Goal: Task Accomplishment & Management: Complete application form

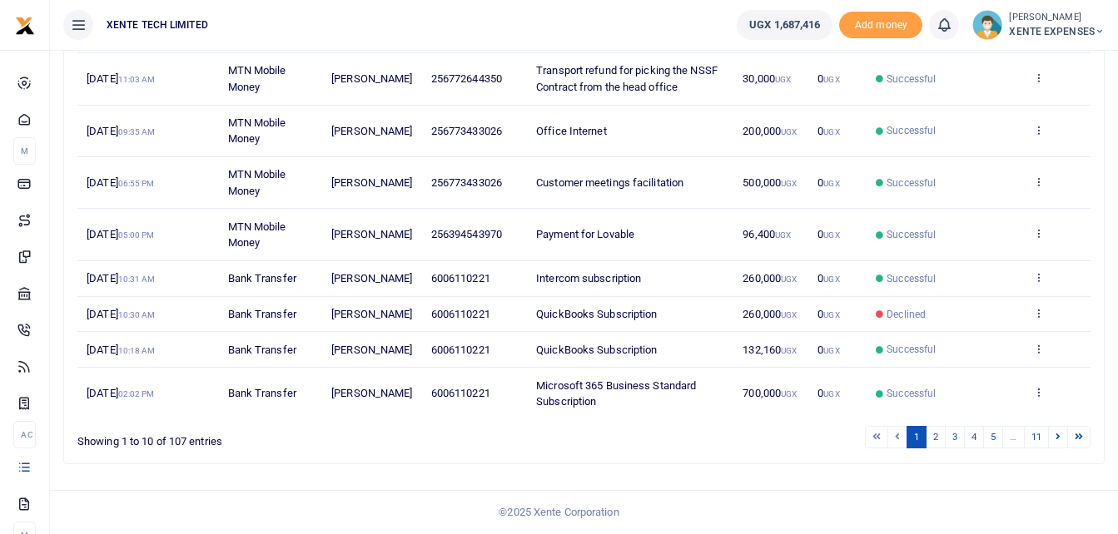
scroll to position [409, 0]
click at [937, 434] on link "2" at bounding box center [935, 437] width 20 height 22
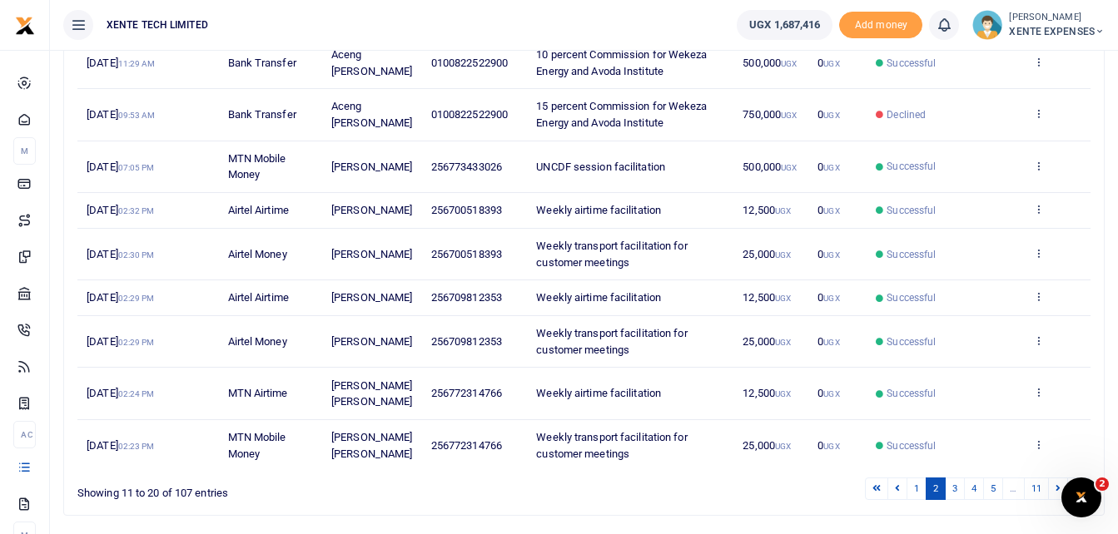
scroll to position [326, 0]
click at [1036, 211] on icon at bounding box center [1038, 208] width 11 height 12
click at [992, 278] on link "Send again" at bounding box center [976, 281] width 131 height 23
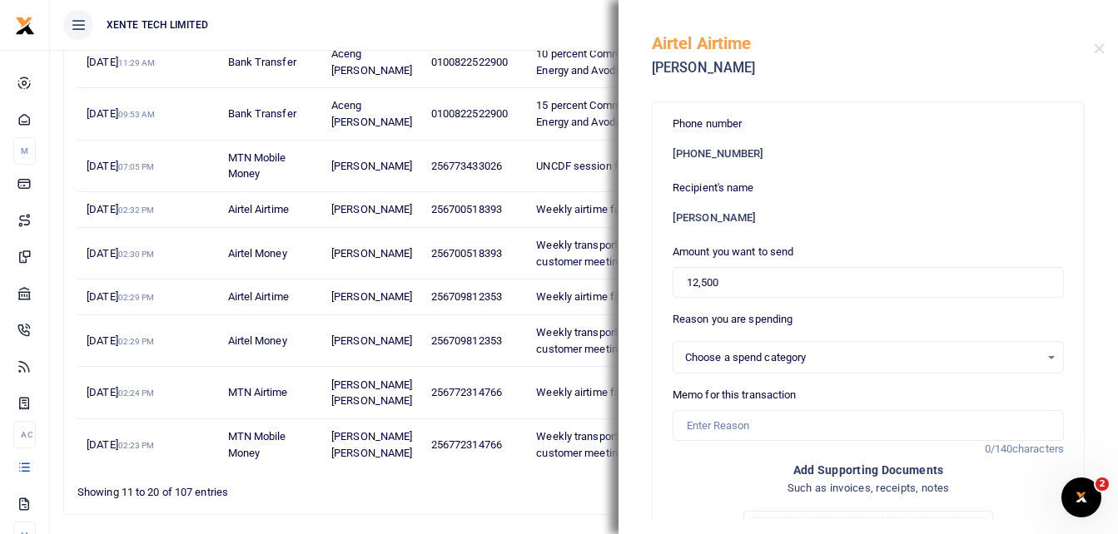
select select "15"
click at [718, 425] on input "Memo for this transaction" at bounding box center [867, 426] width 391 height 32
type input "Weekly airtime facilitation"
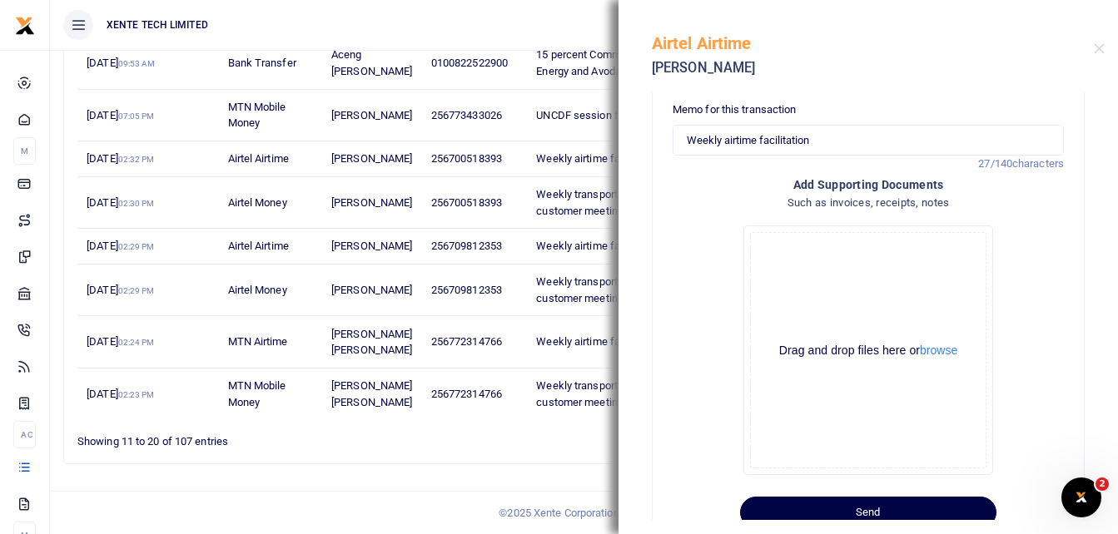
scroll to position [335, 0]
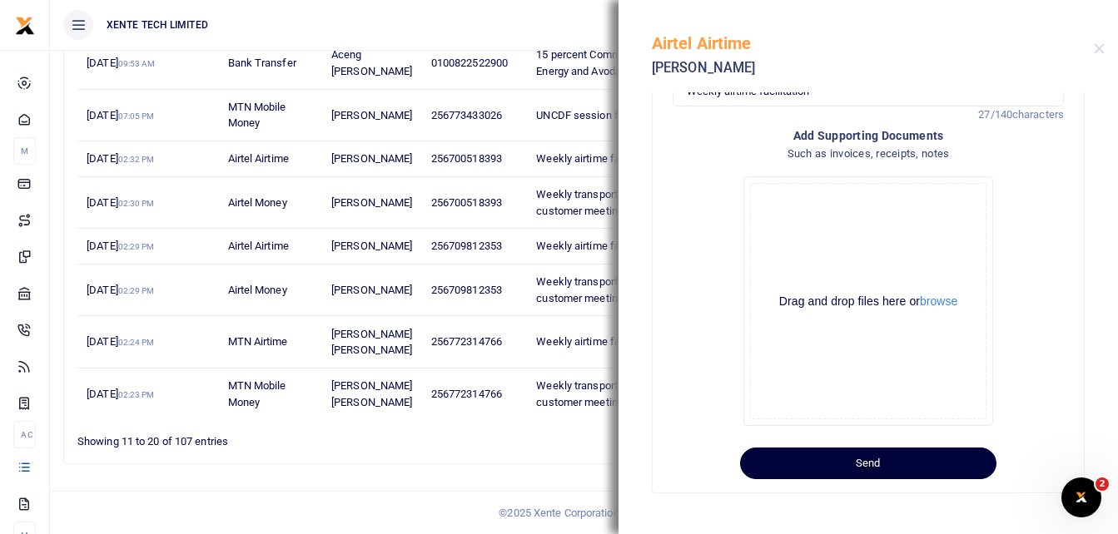
click at [944, 468] on button "Send" at bounding box center [868, 464] width 256 height 32
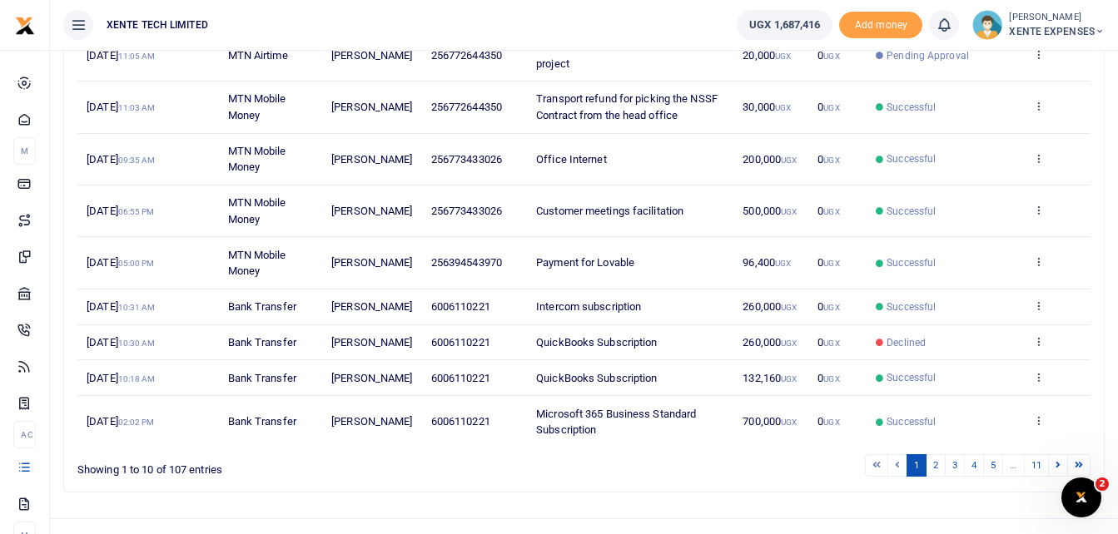
scroll to position [409, 0]
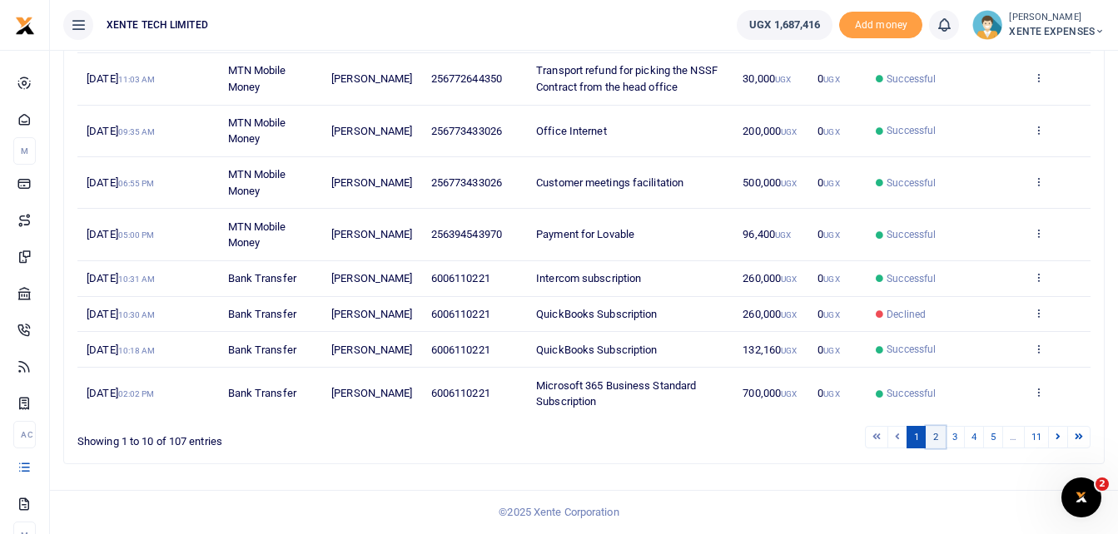
click at [929, 435] on link "2" at bounding box center [935, 437] width 20 height 22
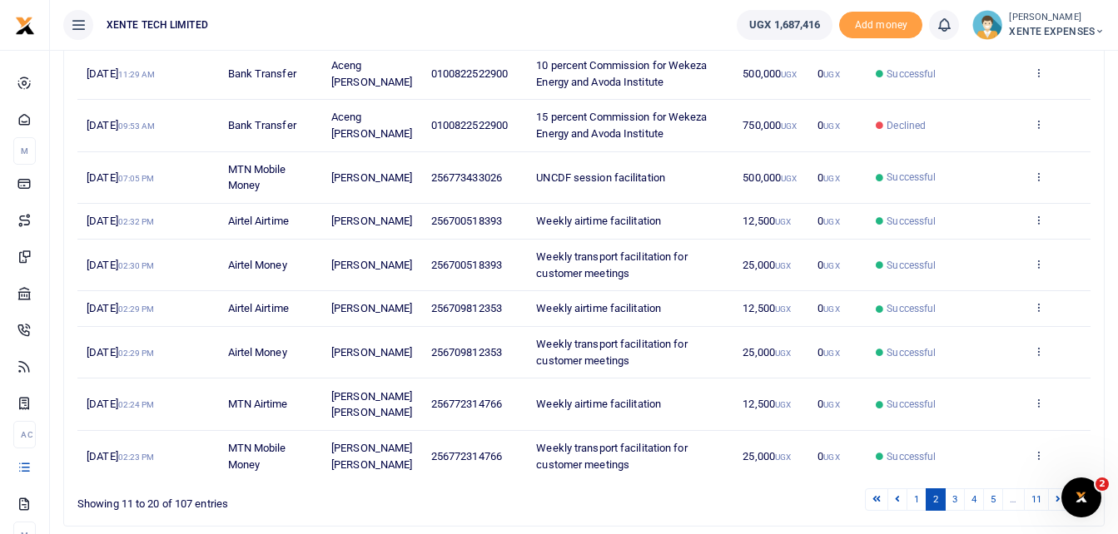
scroll to position [326, 0]
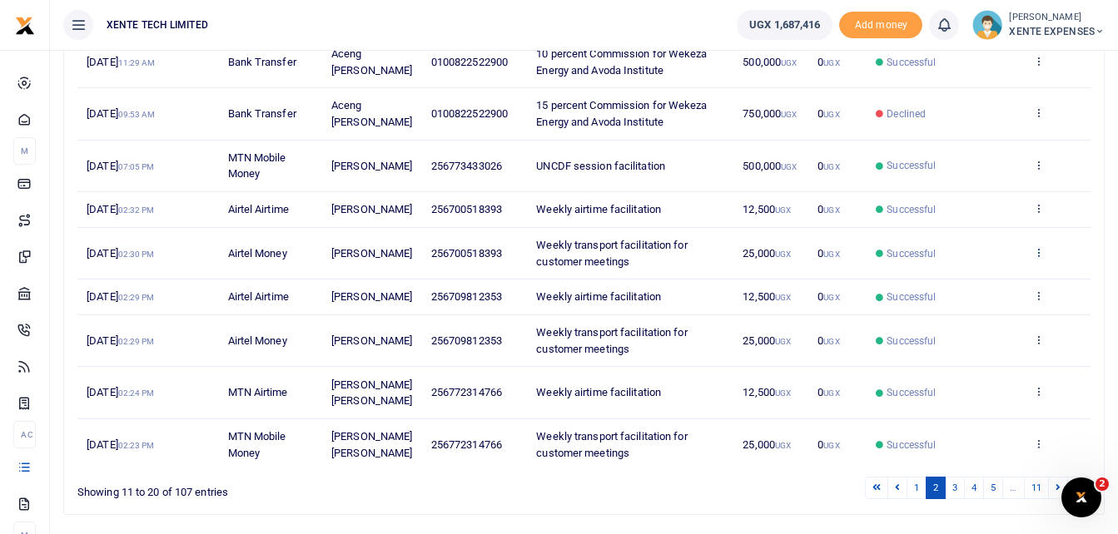
click at [1039, 258] on icon at bounding box center [1038, 252] width 11 height 12
click at [973, 333] on link "Send again" at bounding box center [976, 333] width 131 height 23
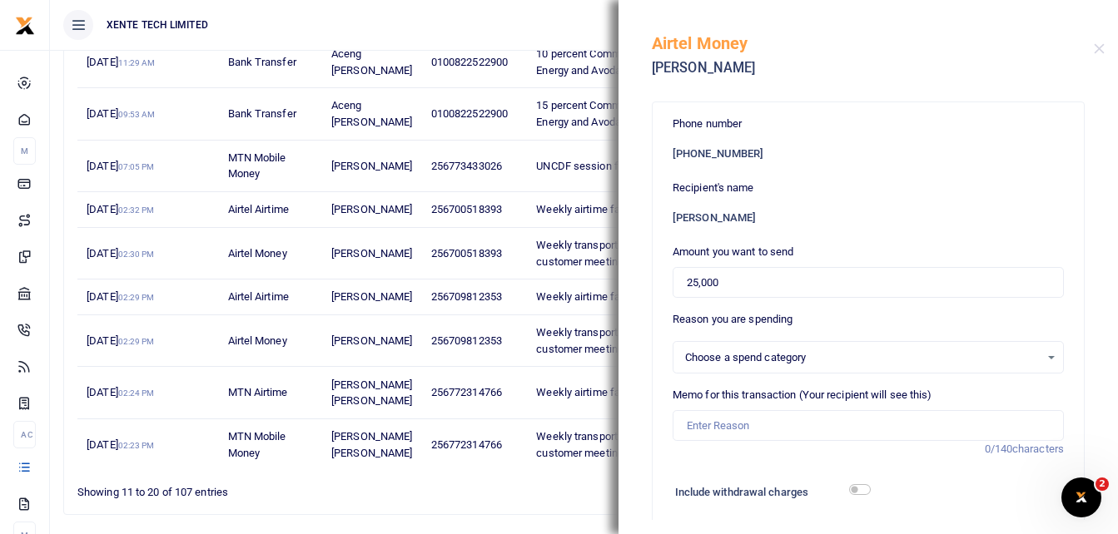
select select "15"
click at [699, 425] on input "Memo for this transaction (Your recipient will see this)" at bounding box center [867, 426] width 391 height 32
type input "Weekly transport facilitation for customer meetings"
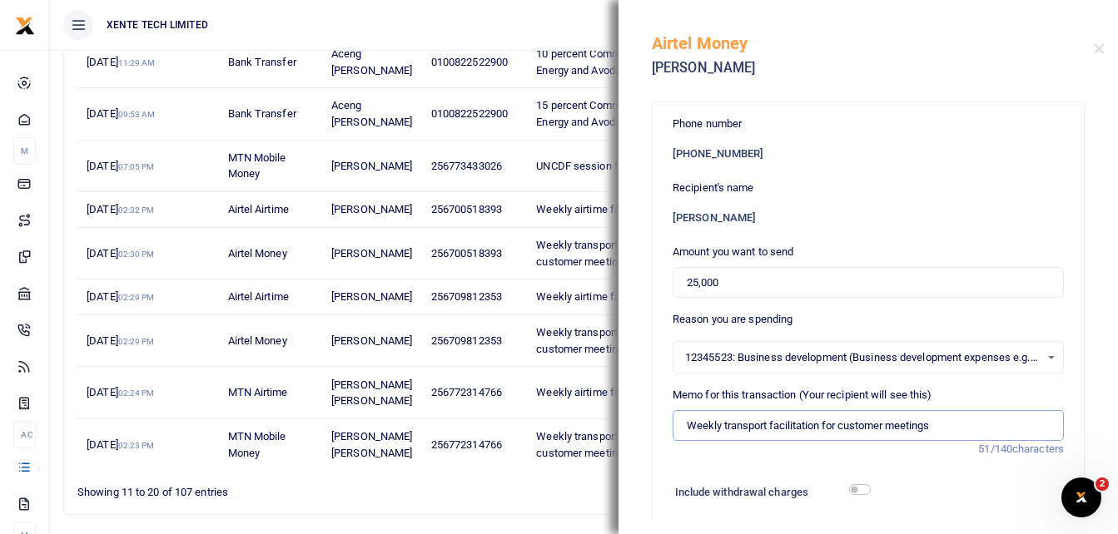
click at [688, 419] on input "Weekly transport facilitation for customer meetings" at bounding box center [867, 426] width 391 height 32
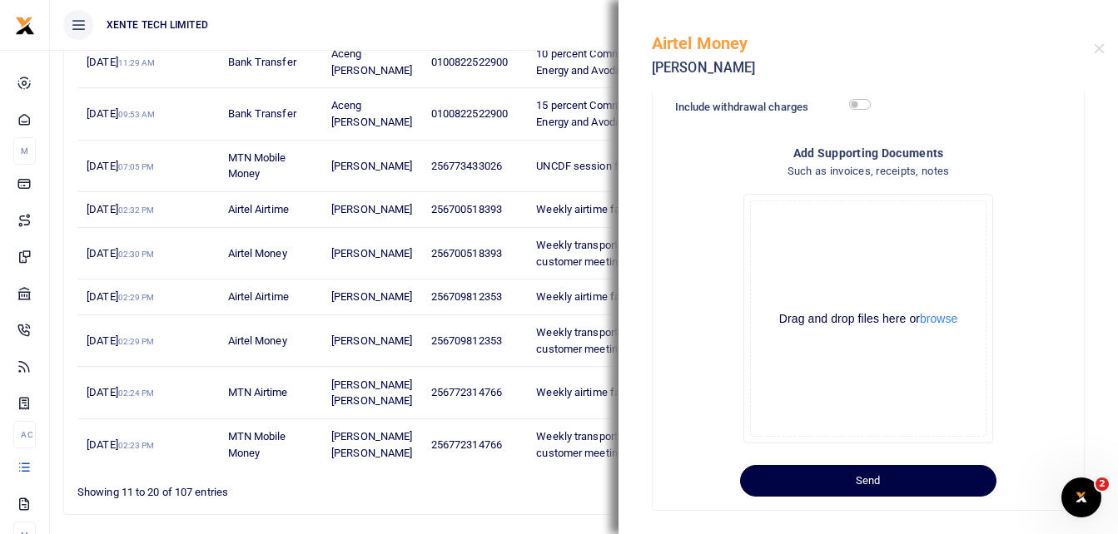
scroll to position [402, 0]
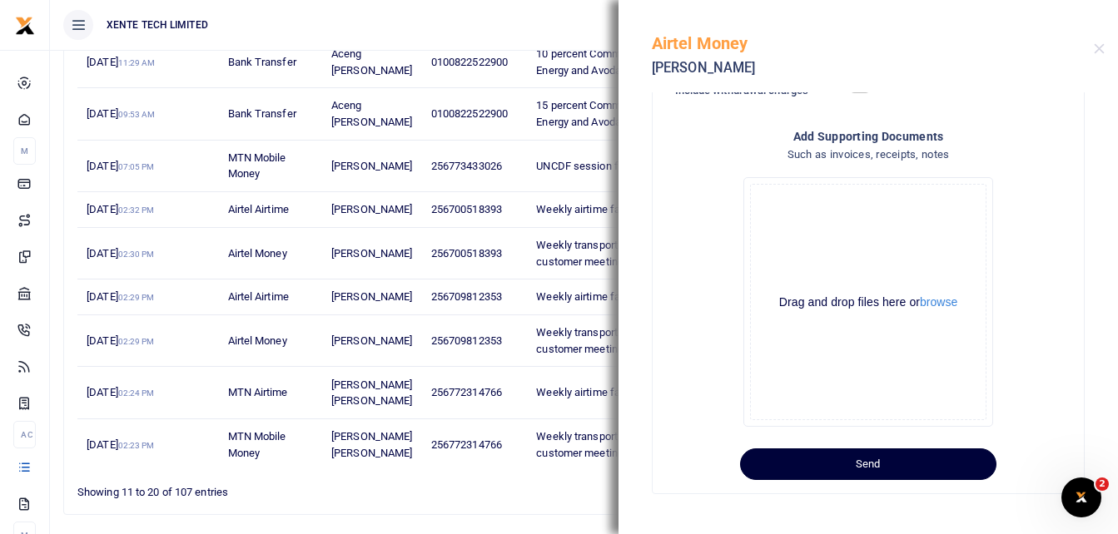
click at [900, 459] on button "Send" at bounding box center [868, 465] width 256 height 32
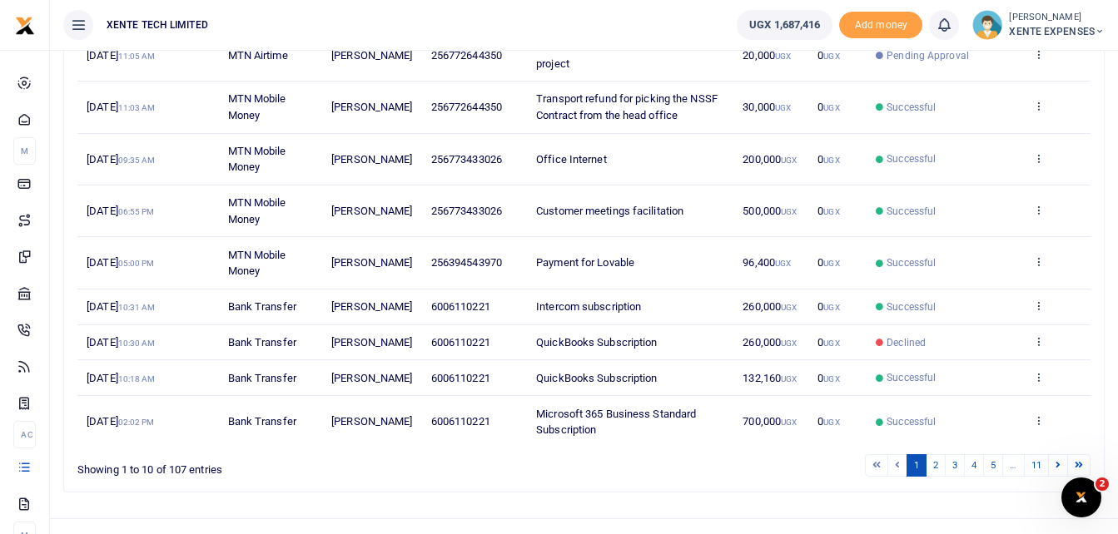
scroll to position [409, 0]
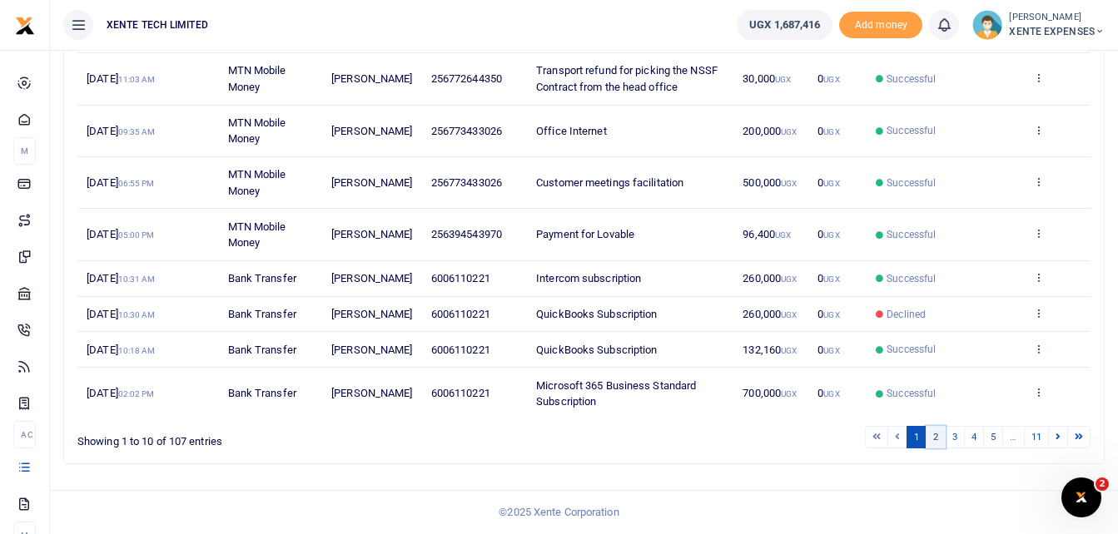
click at [935, 437] on link "2" at bounding box center [935, 437] width 20 height 22
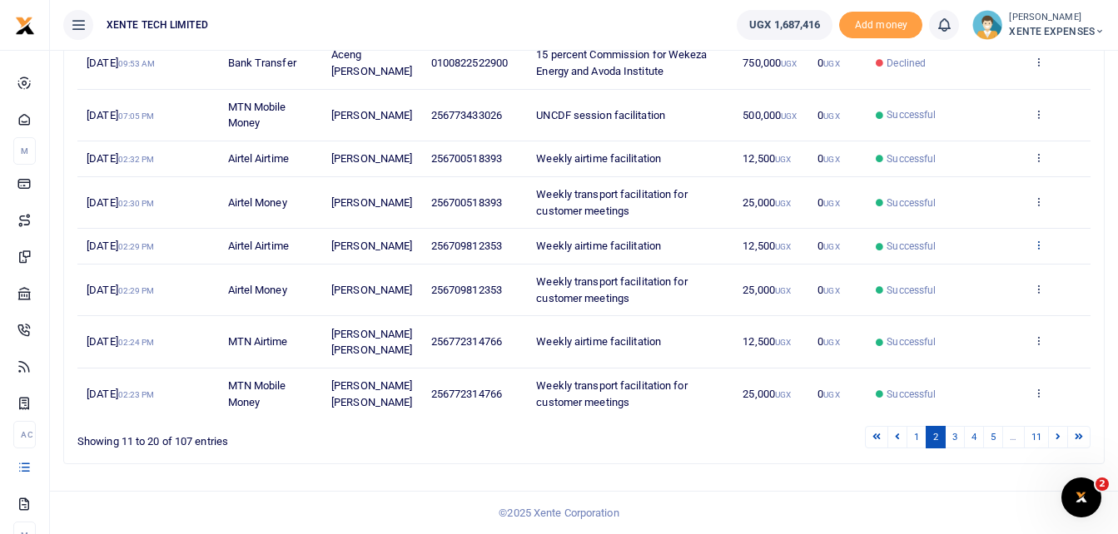
click at [1037, 239] on icon at bounding box center [1038, 245] width 11 height 12
click at [949, 315] on link "Send again" at bounding box center [976, 326] width 131 height 23
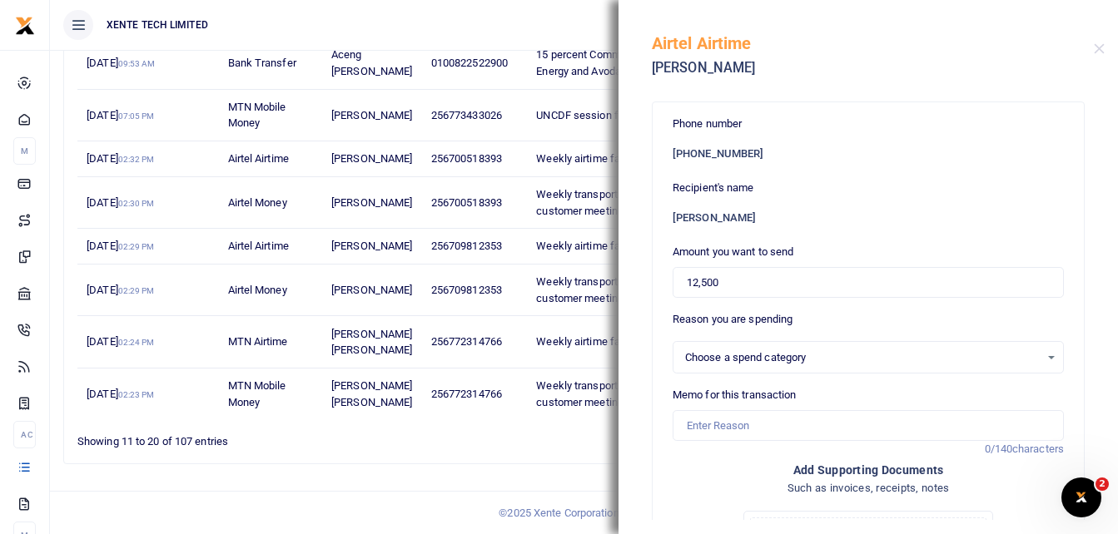
select select "15"
click at [705, 429] on input "Memo for this transaction" at bounding box center [867, 426] width 391 height 32
type input "Weekly airtime facilitation"
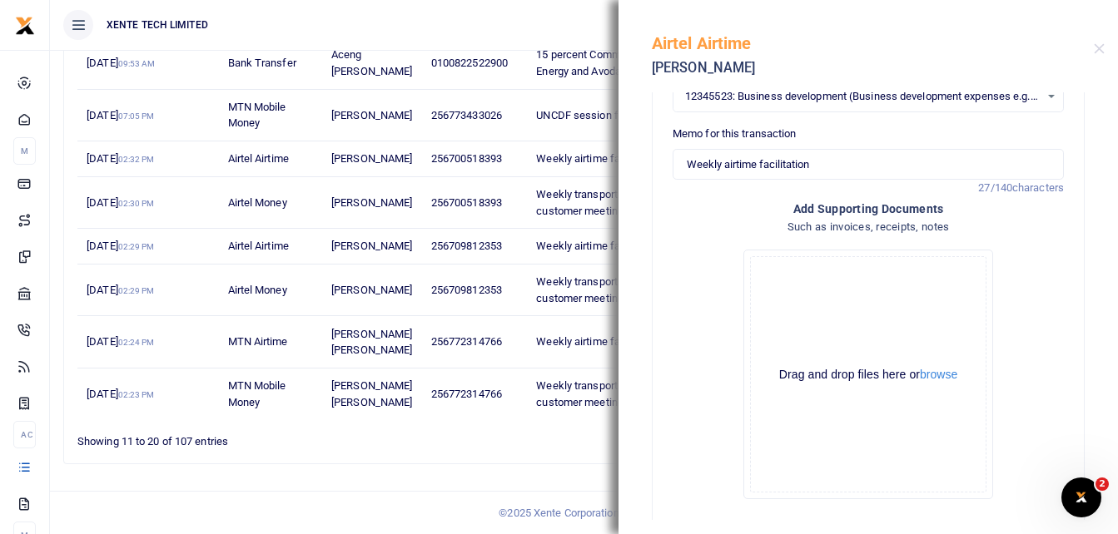
scroll to position [335, 0]
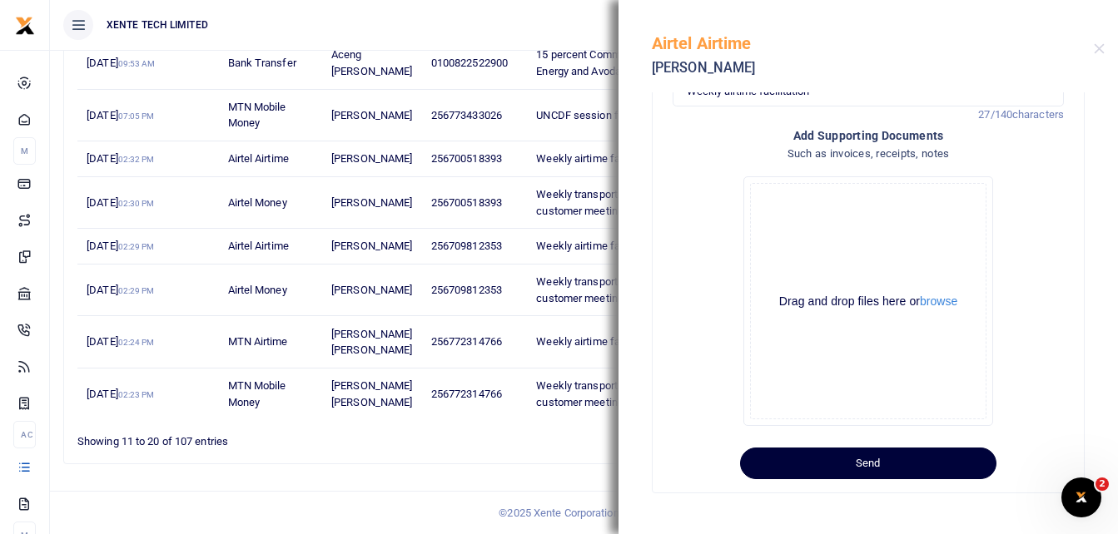
click at [855, 459] on button "Send" at bounding box center [868, 464] width 256 height 32
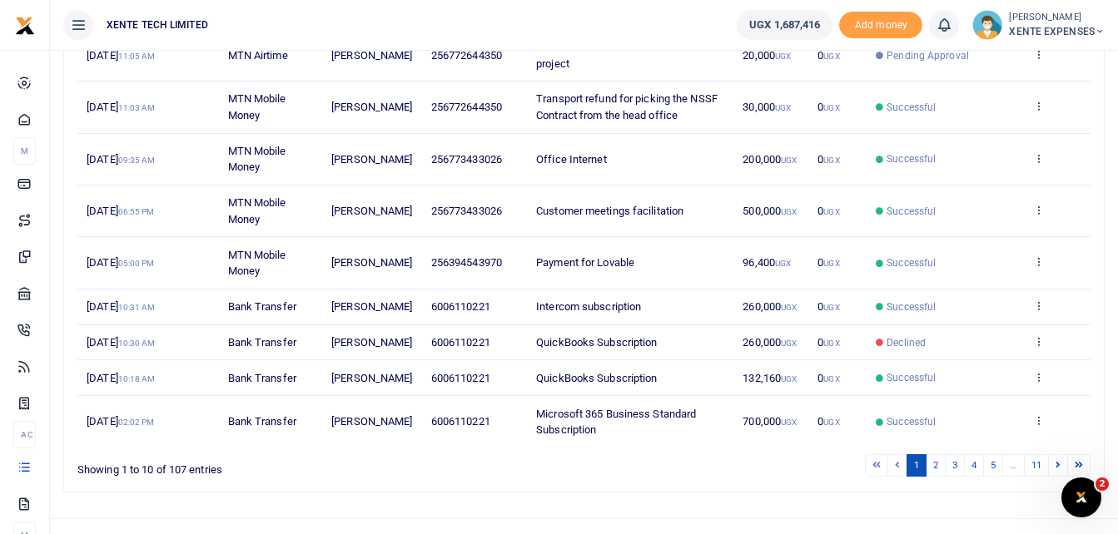
scroll to position [409, 0]
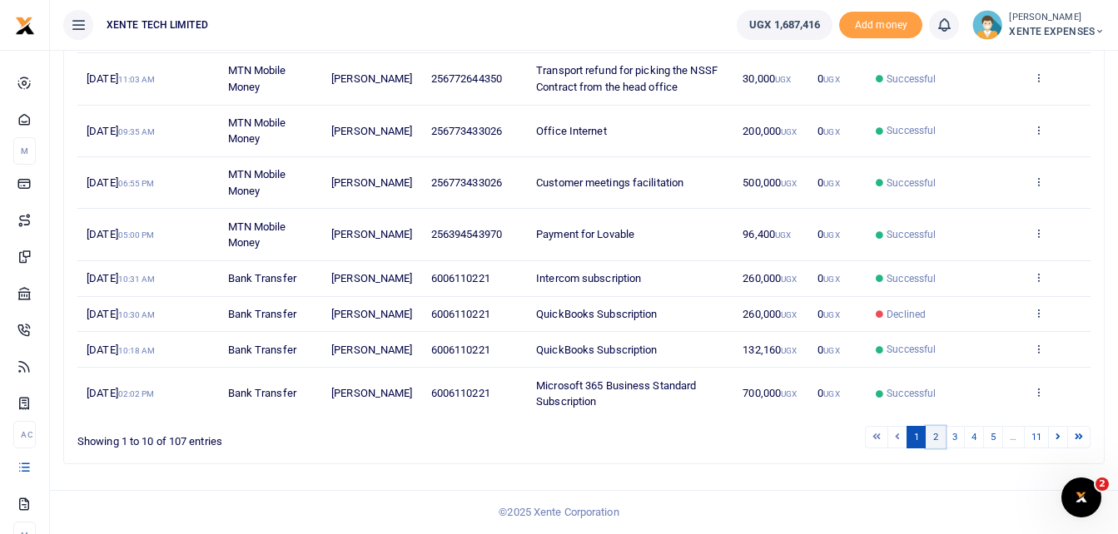
click at [937, 439] on link "2" at bounding box center [935, 437] width 20 height 22
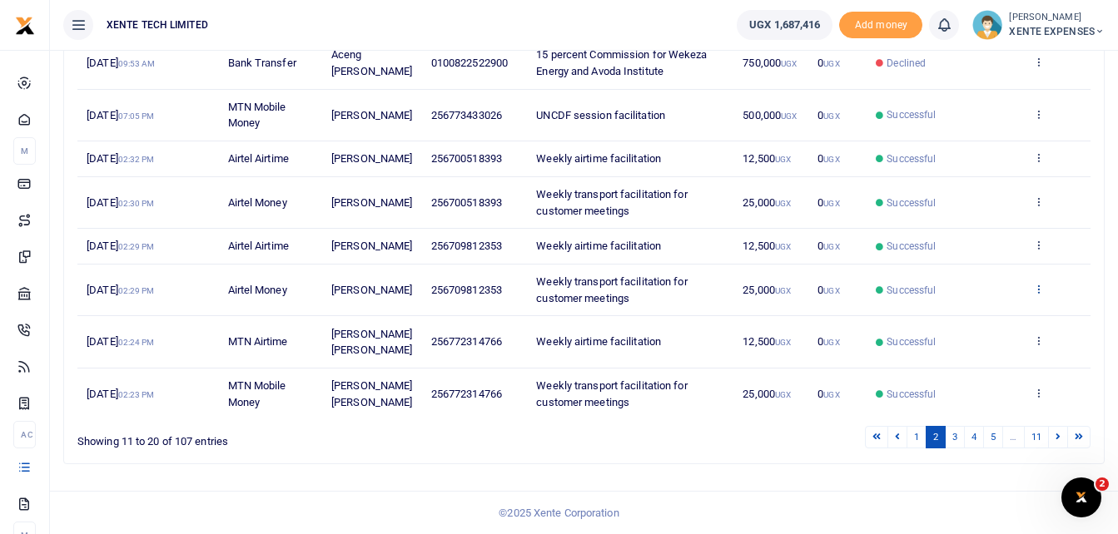
click at [1035, 283] on icon at bounding box center [1038, 289] width 11 height 12
click at [957, 359] on link "Send again" at bounding box center [976, 370] width 131 height 23
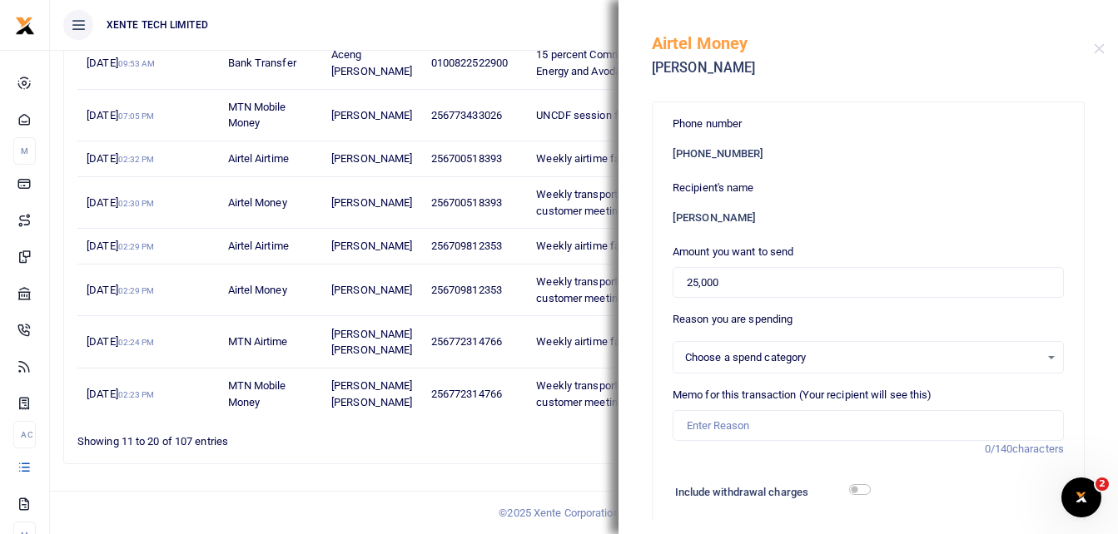
select select "15"
click at [746, 422] on input "Memo for this transaction (Your recipient will see this)" at bounding box center [867, 426] width 391 height 32
type input "Weekly transport facilitation for customer meetings"
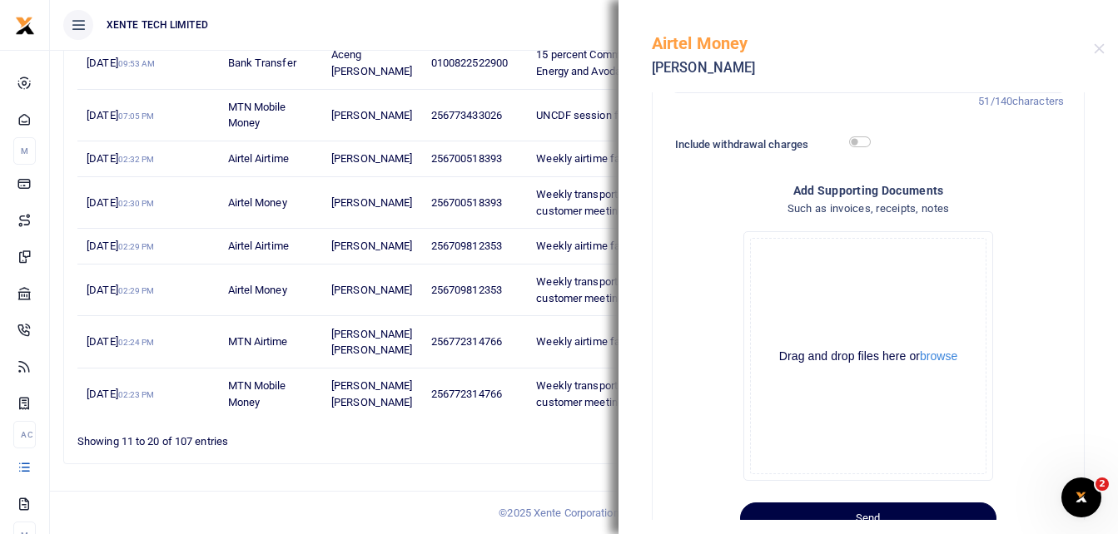
scroll to position [402, 0]
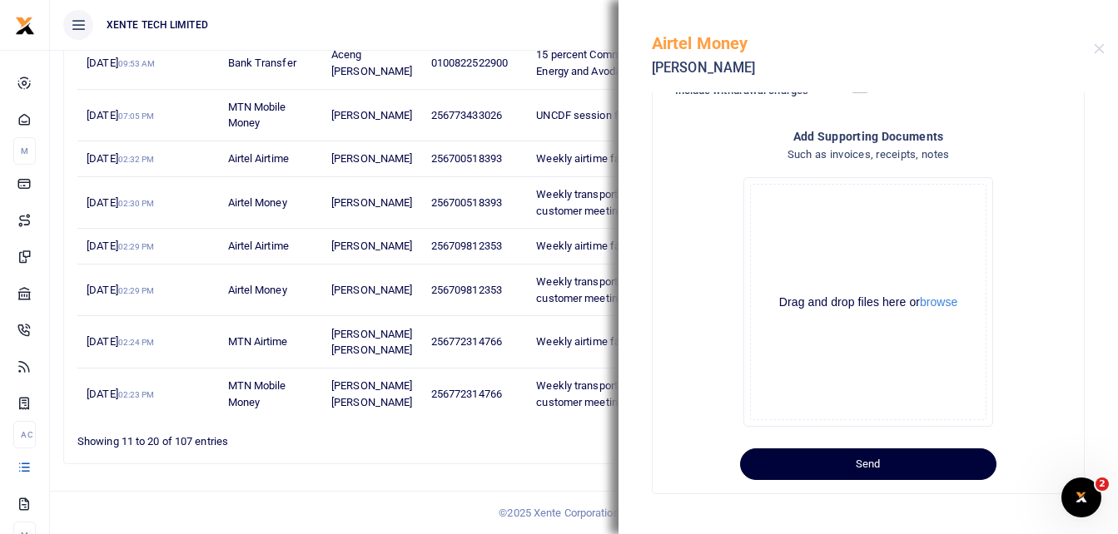
click at [825, 458] on button "Send" at bounding box center [868, 465] width 256 height 32
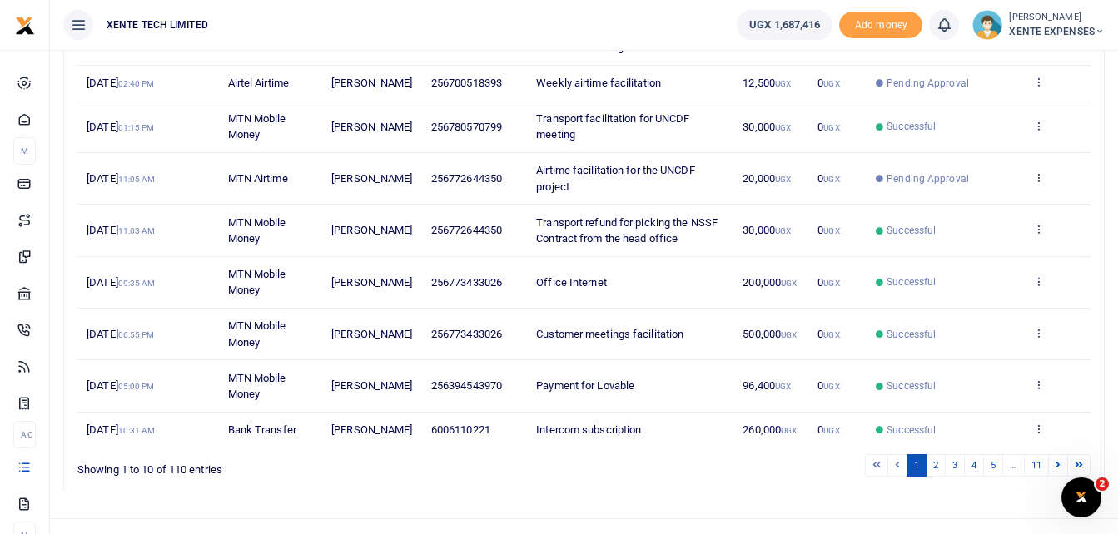
scroll to position [394, 0]
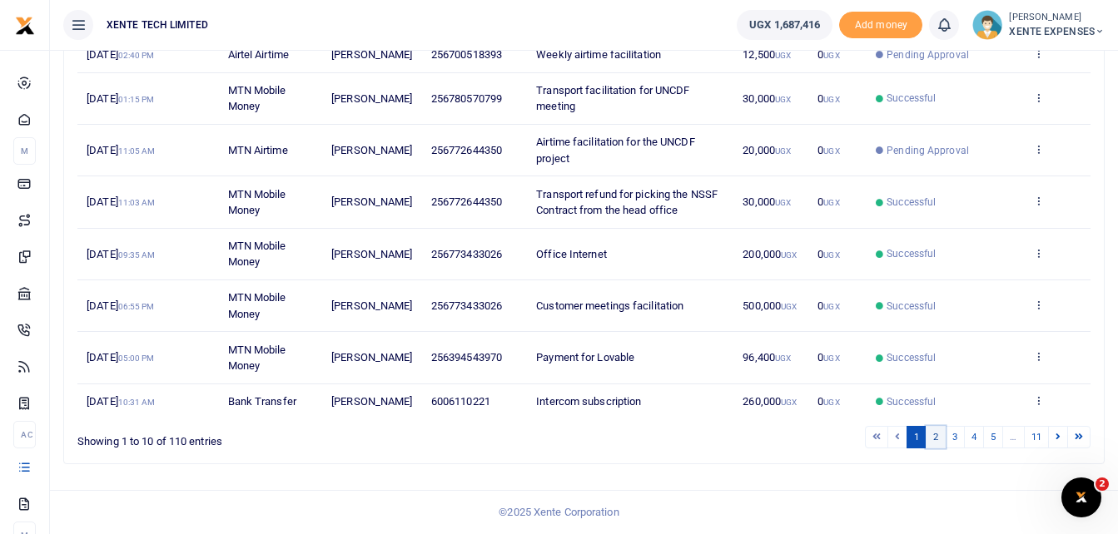
click at [932, 441] on link "2" at bounding box center [935, 437] width 20 height 22
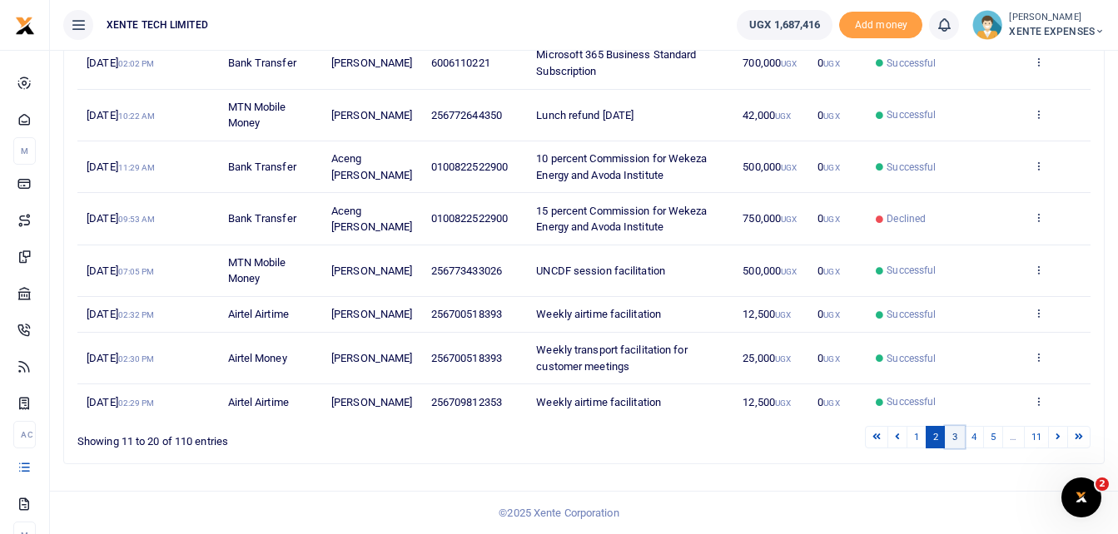
click at [953, 439] on link "3" at bounding box center [954, 437] width 20 height 22
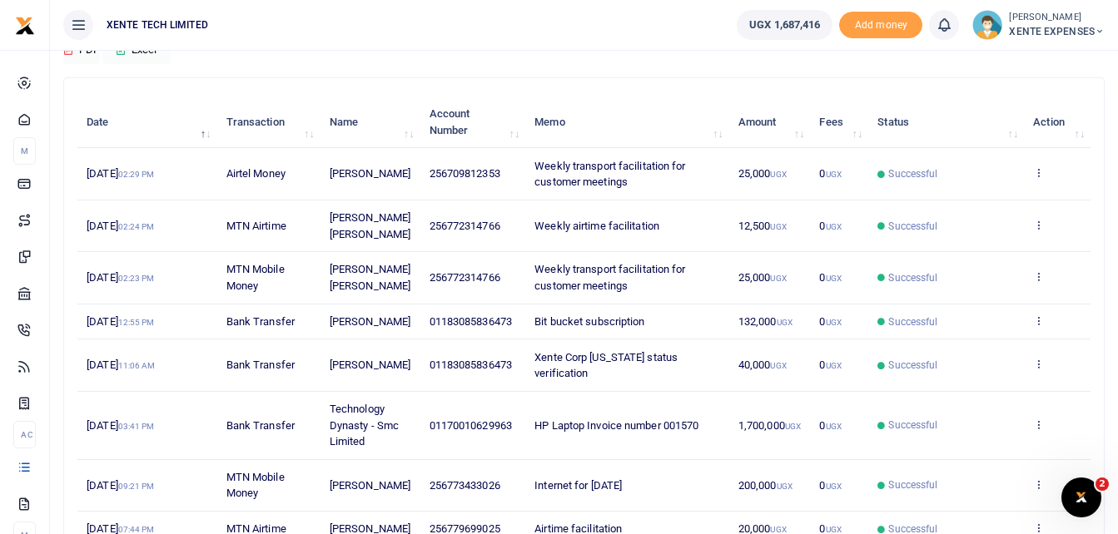
scroll to position [166, 0]
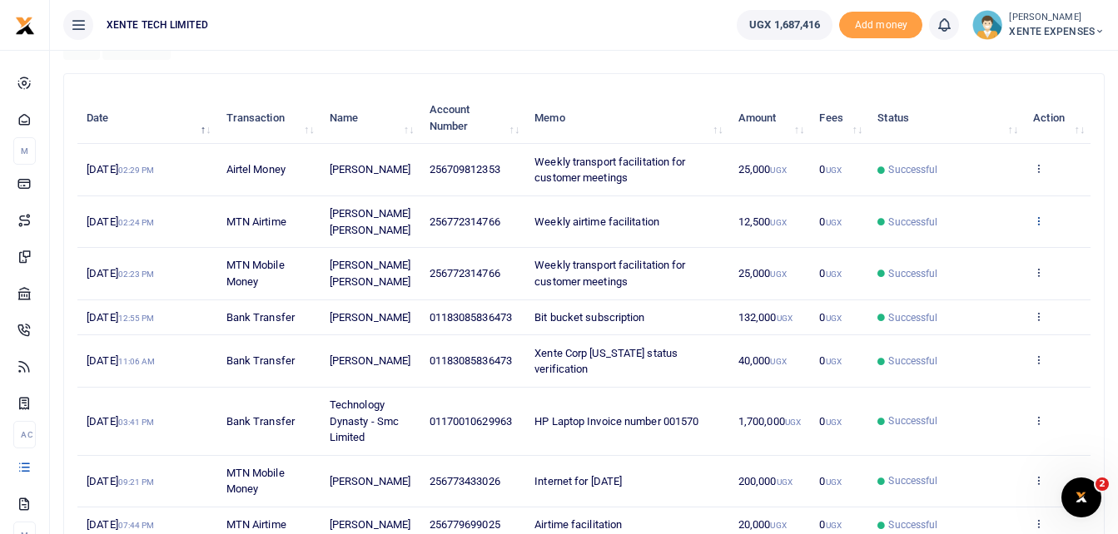
click at [1040, 226] on icon at bounding box center [1038, 221] width 11 height 12
click at [967, 292] on link "Send again" at bounding box center [976, 293] width 131 height 23
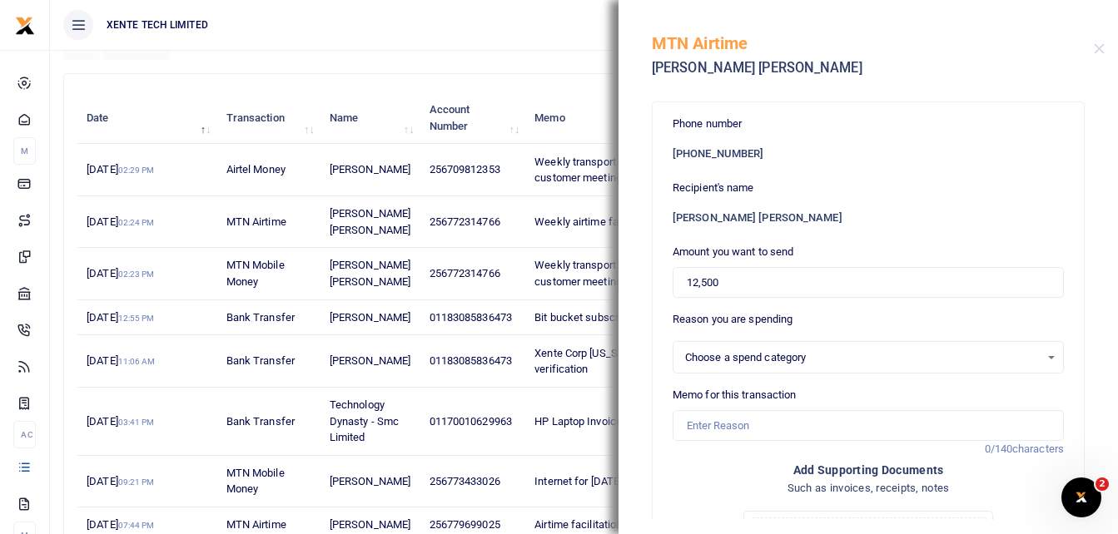
select select "15"
click at [751, 424] on input "Memo for this transaction" at bounding box center [867, 426] width 391 height 32
type input "Weekly airtime facilitation"
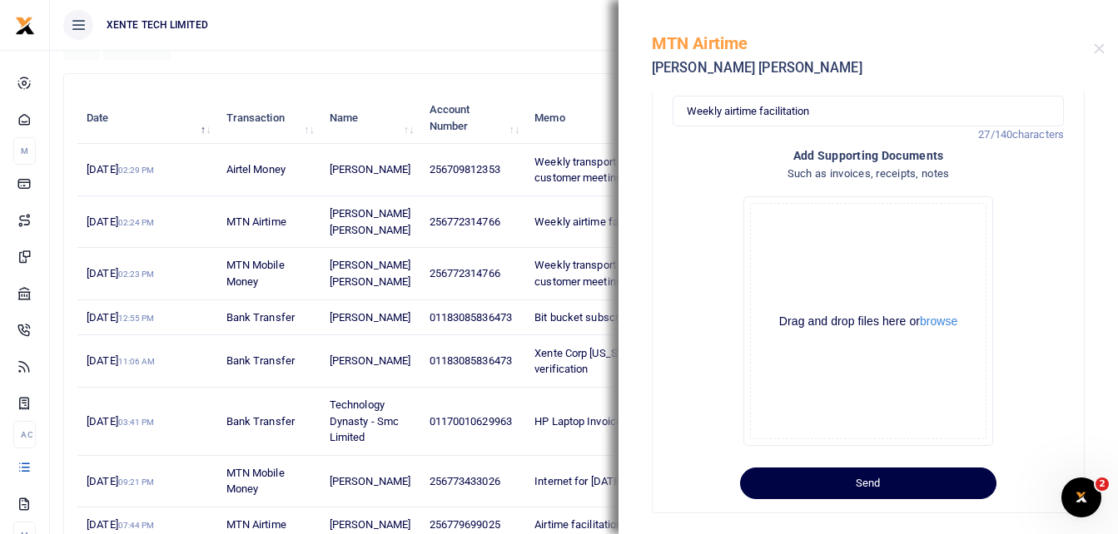
scroll to position [335, 0]
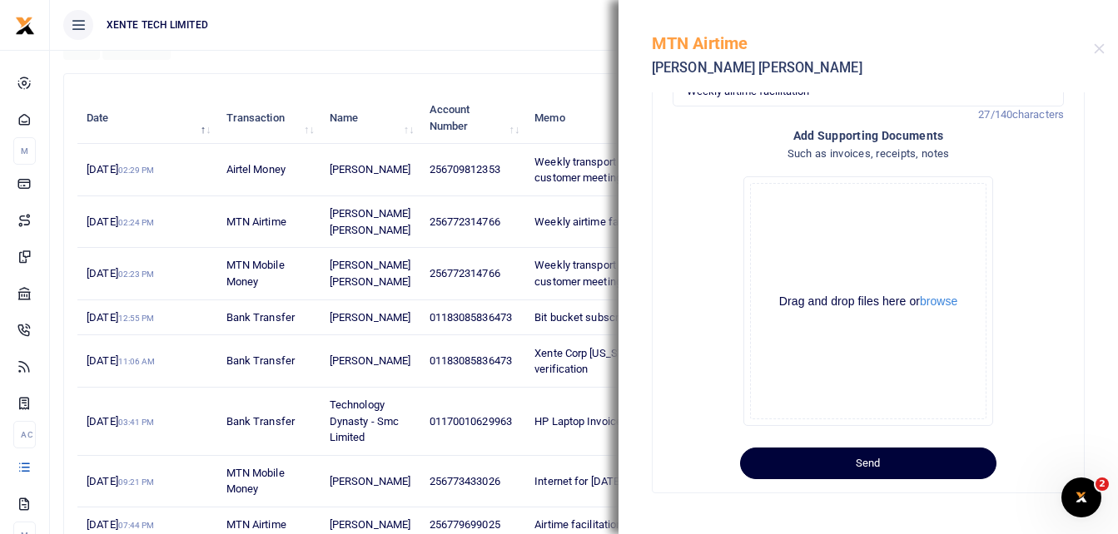
drag, startPoint x: 915, startPoint y: 466, endPoint x: 914, endPoint y: 458, distance: 8.5
click at [915, 465] on button "Send" at bounding box center [868, 464] width 256 height 32
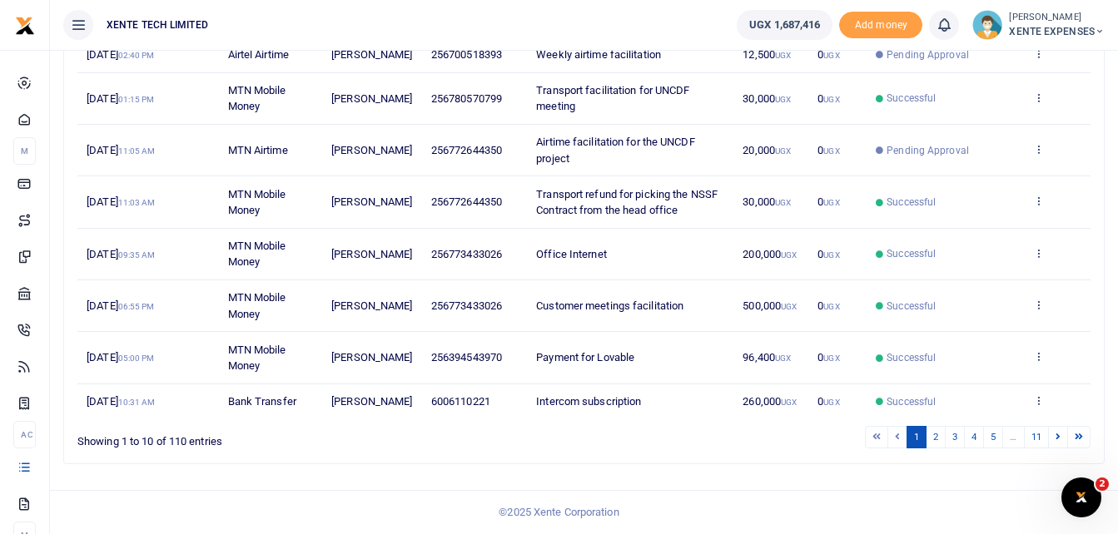
scroll to position [394, 0]
click at [933, 434] on link "2" at bounding box center [935, 437] width 20 height 22
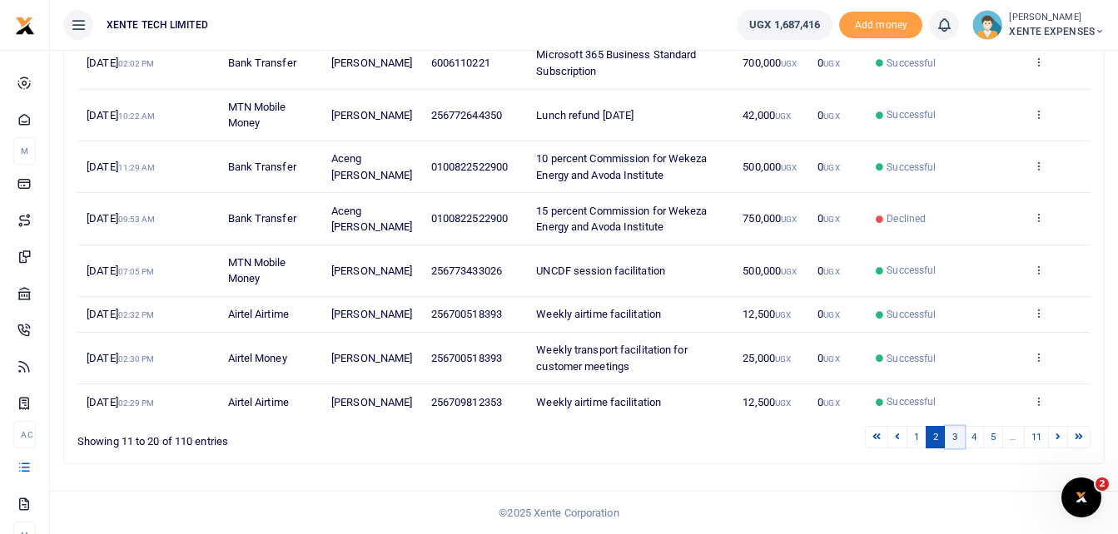
click at [950, 442] on link "3" at bounding box center [954, 437] width 20 height 22
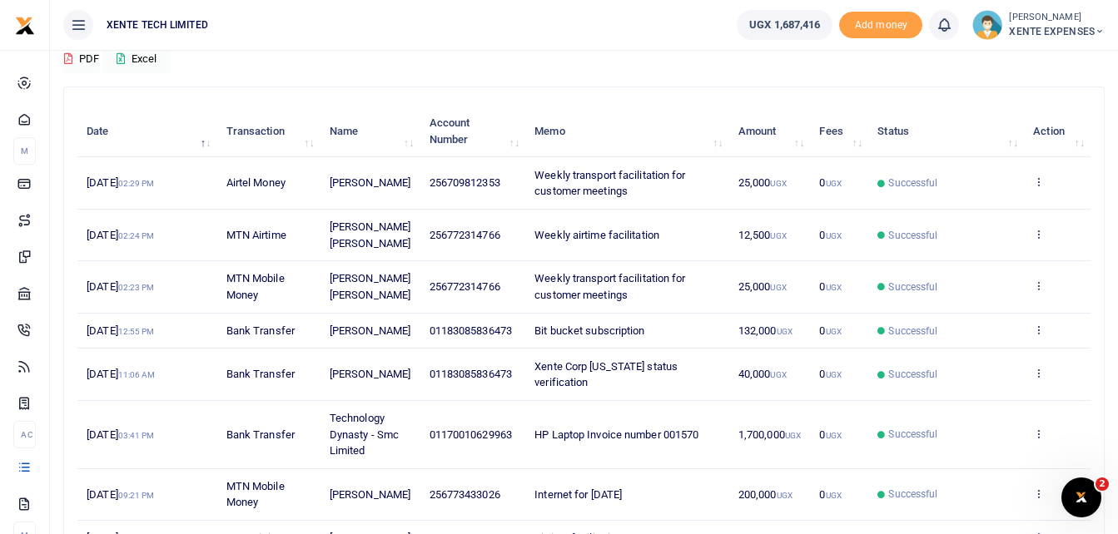
scroll to position [166, 0]
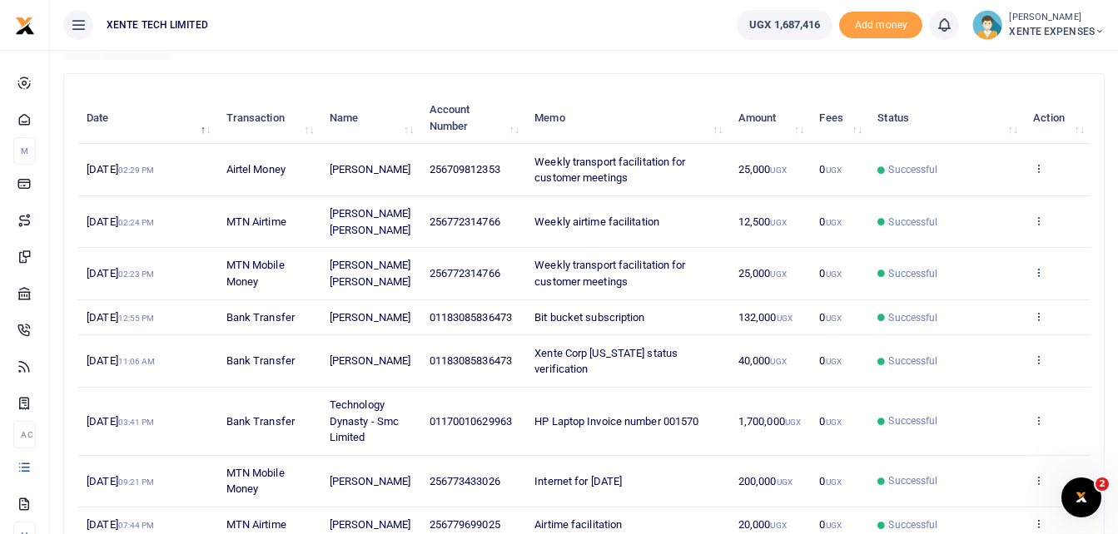
click at [1039, 278] on icon at bounding box center [1038, 272] width 11 height 12
click at [969, 365] on link "Send again" at bounding box center [976, 361] width 131 height 23
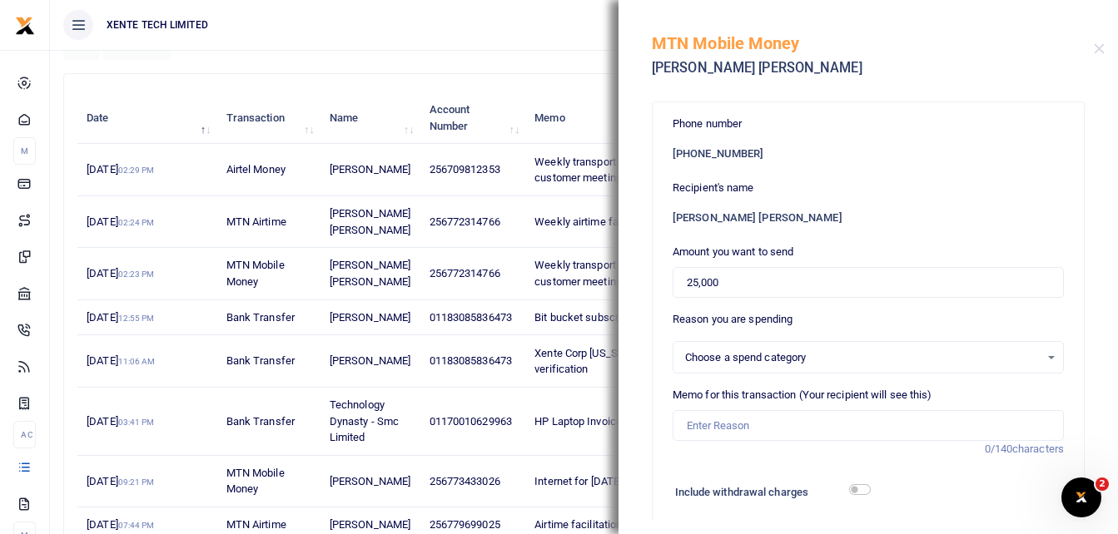
select select "15"
click at [722, 430] on input "Memo for this transaction (Your recipient will see this)" at bounding box center [867, 426] width 391 height 32
type input "Weekly transport facilitation for customer meetings"
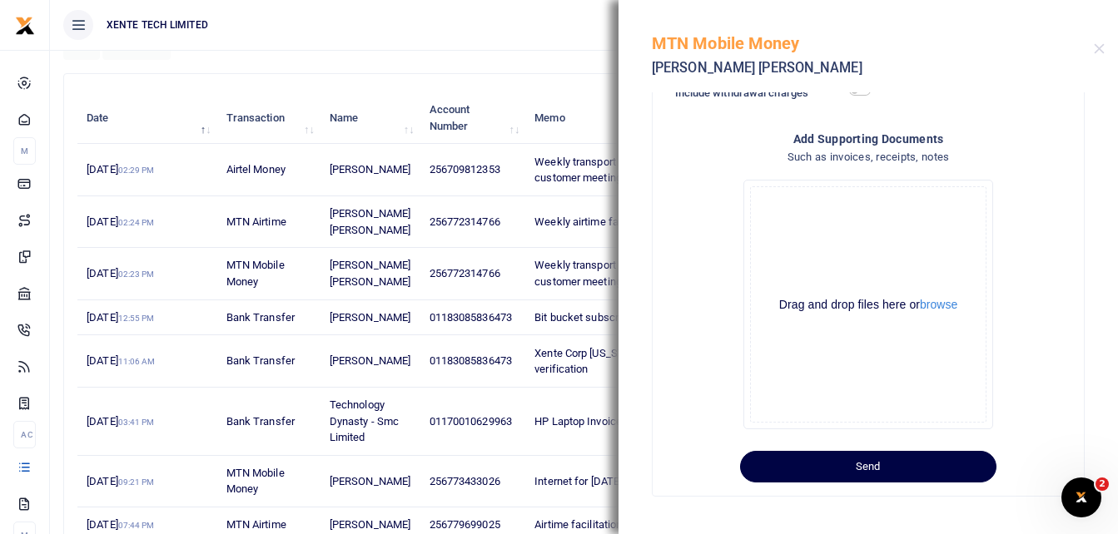
scroll to position [402, 0]
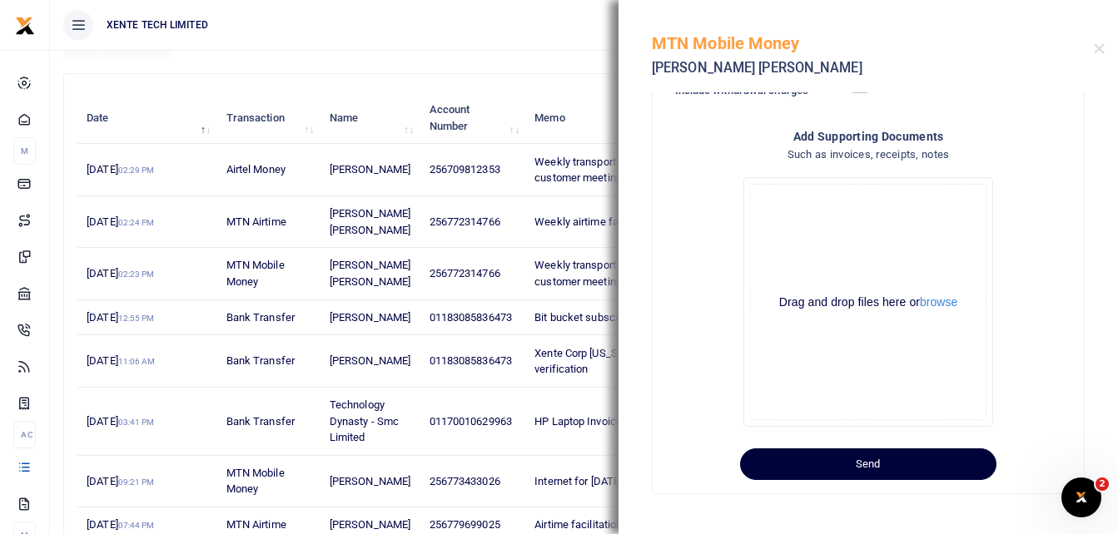
click at [850, 456] on button "Send" at bounding box center [868, 465] width 256 height 32
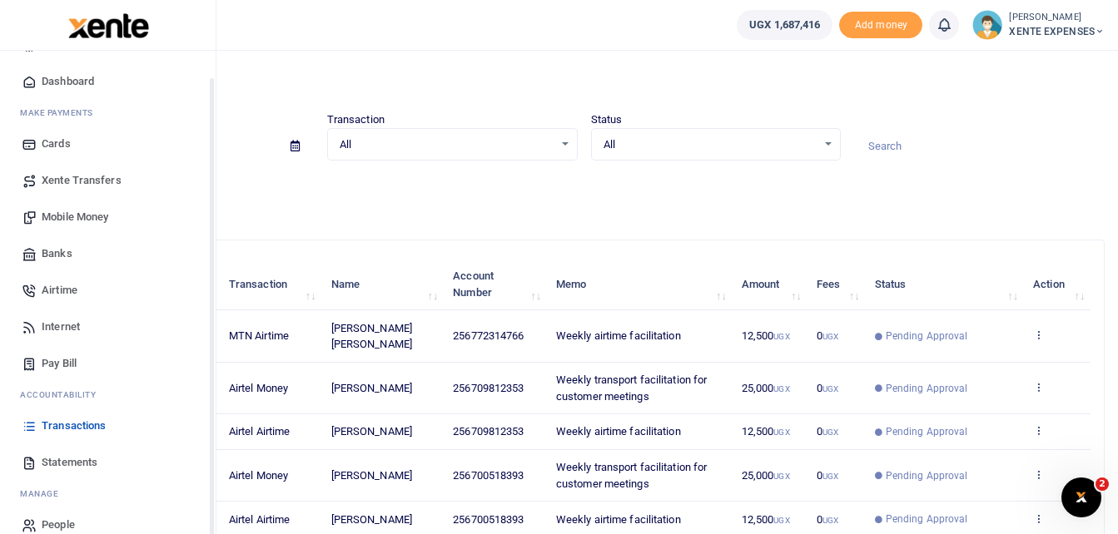
scroll to position [59, 0]
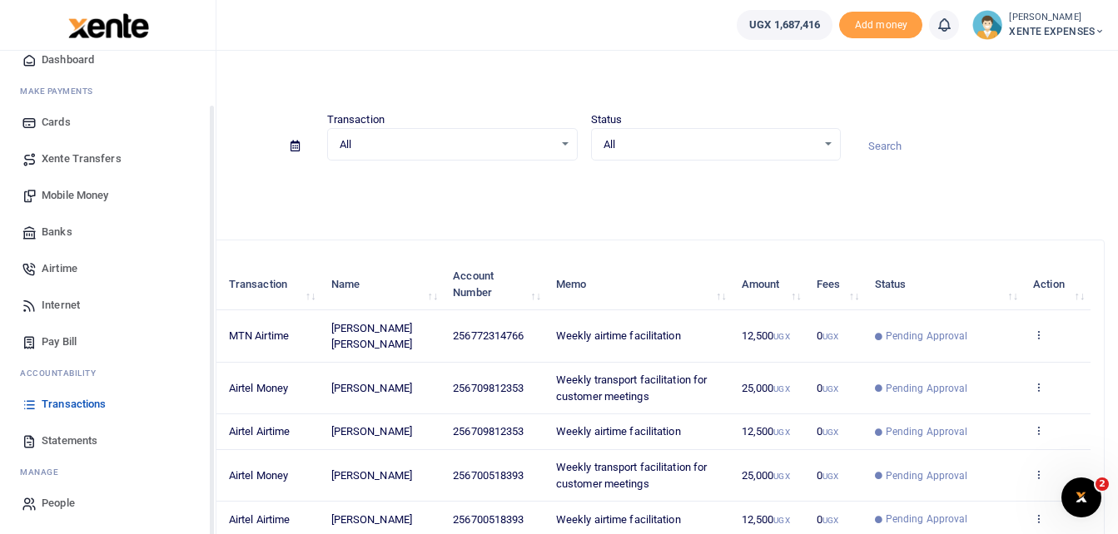
click at [81, 397] on span "Transactions" at bounding box center [74, 404] width 64 height 17
